Goal: Navigation & Orientation: Find specific page/section

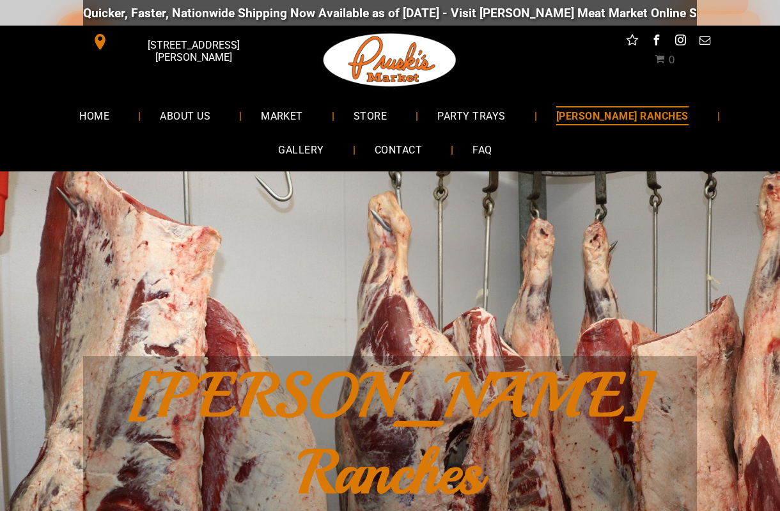
click at [466, 122] on span "PARTY TRAYS" at bounding box center [471, 115] width 68 height 19
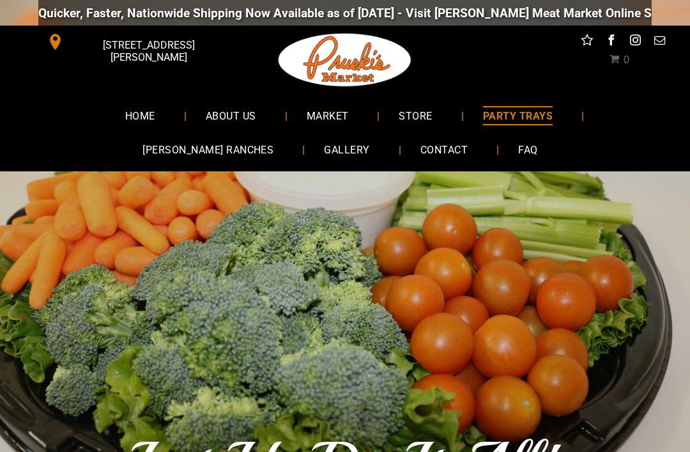
click at [483, 121] on span "PARTY TRAYS" at bounding box center [518, 115] width 70 height 19
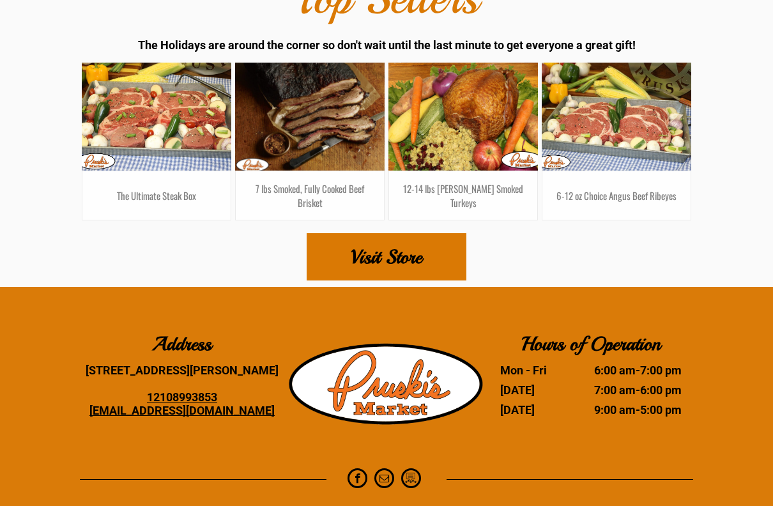
scroll to position [7650, 0]
click at [646, 160] on link at bounding box center [617, 117] width 150 height 108
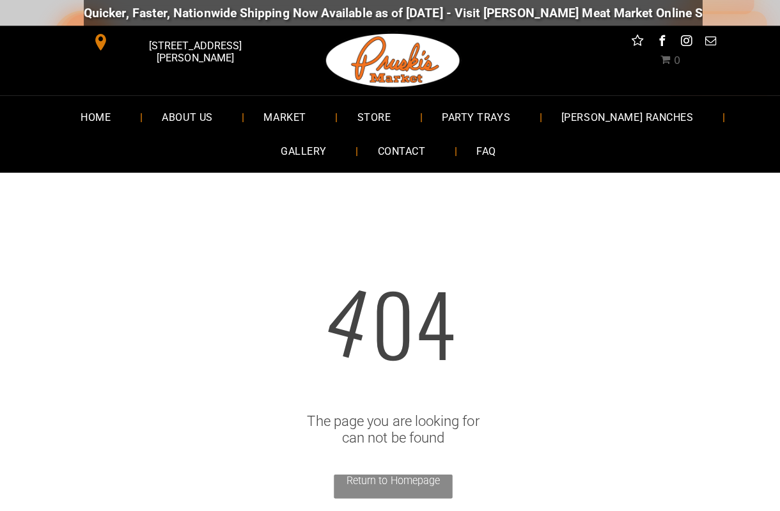
click at [381, 138] on link "CONTACT" at bounding box center [398, 150] width 86 height 34
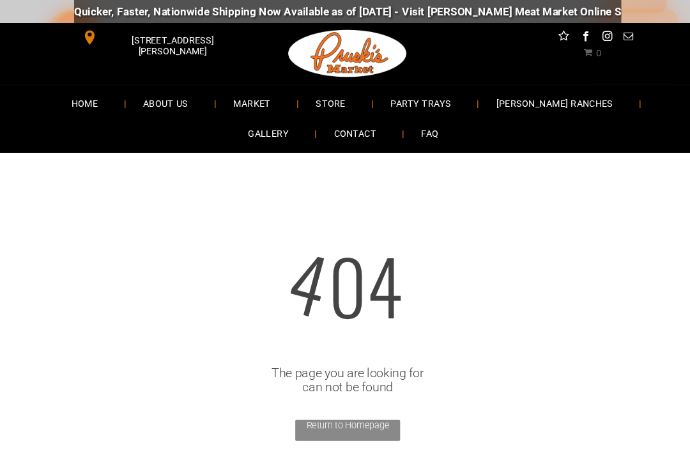
scroll to position [27, 0]
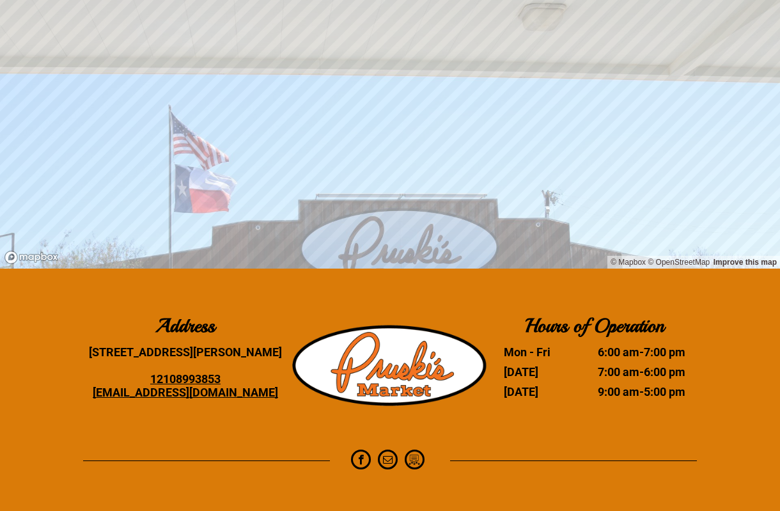
scroll to position [1397, 0]
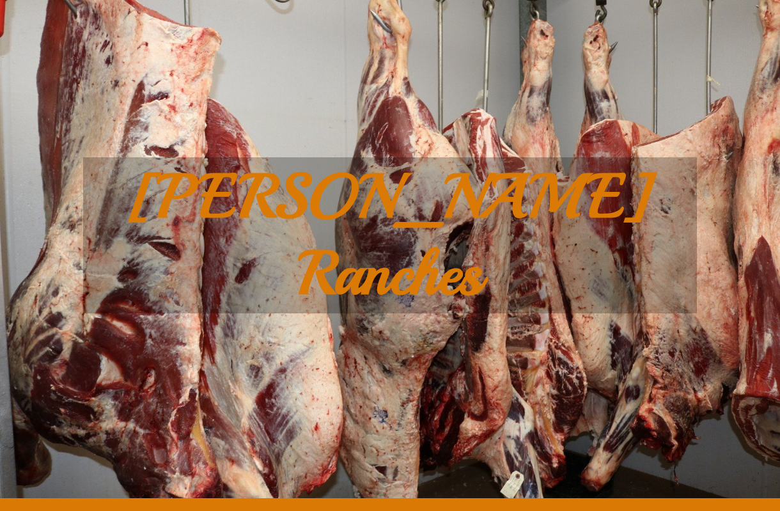
scroll to position [168, 0]
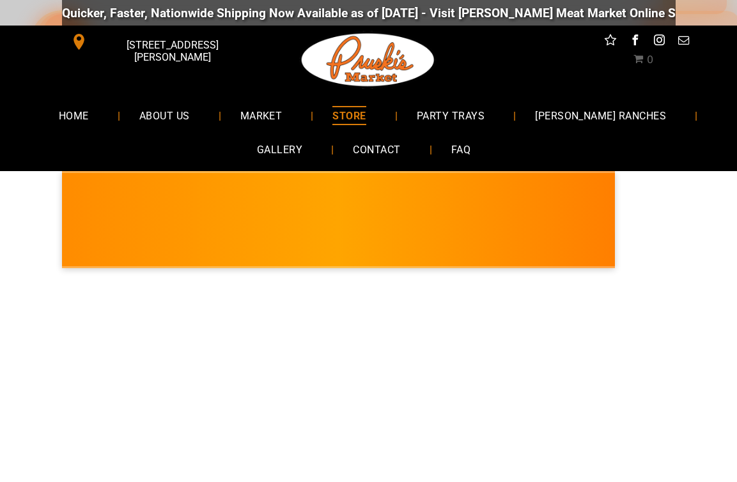
click at [289, 150] on span "GALLERY" at bounding box center [279, 150] width 45 height 19
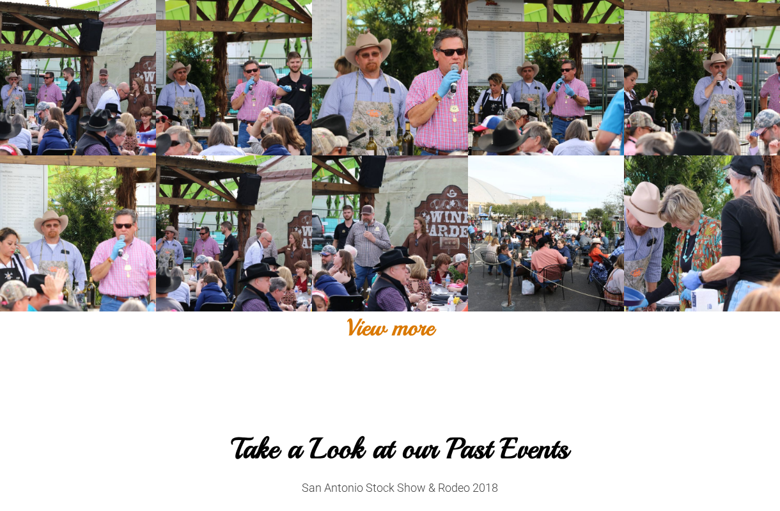
click at [732, 309] on link at bounding box center [702, 233] width 156 height 156
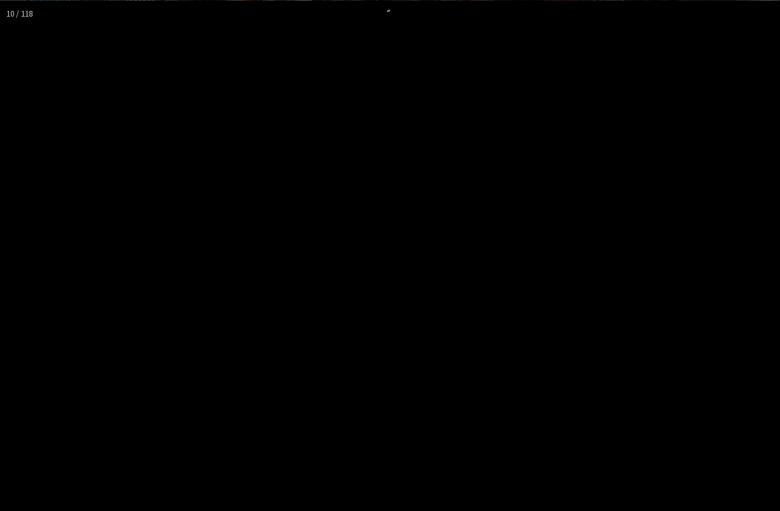
scroll to position [1088, 0]
